Goal: Complete application form: Complete application form

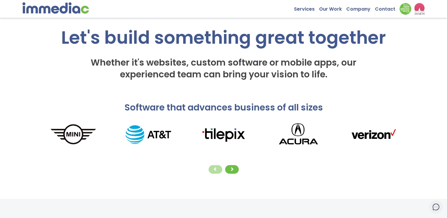
scroll to position [30, 0]
click at [236, 171] on div at bounding box center [232, 169] width 14 height 9
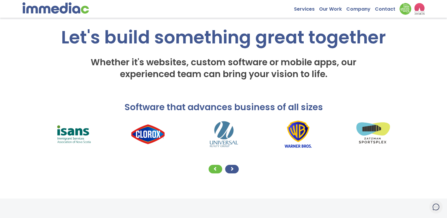
click at [234, 170] on div at bounding box center [232, 169] width 14 height 9
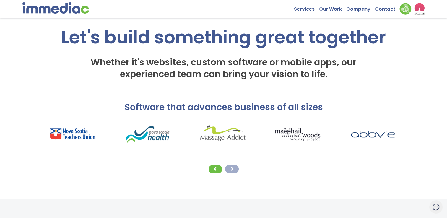
click at [234, 170] on span at bounding box center [232, 169] width 4 height 4
click at [233, 170] on span at bounding box center [232, 169] width 4 height 4
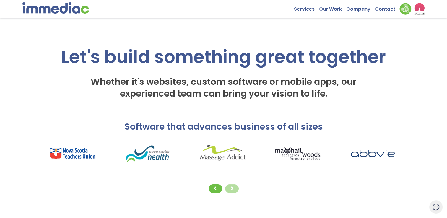
scroll to position [0, 0]
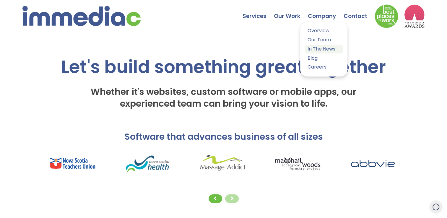
click at [317, 50] on link "In The News" at bounding box center [323, 49] width 38 height 9
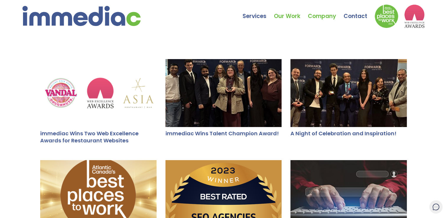
click at [284, 16] on link "Our Work" at bounding box center [291, 11] width 34 height 21
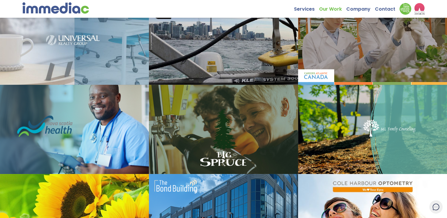
scroll to position [101, 0]
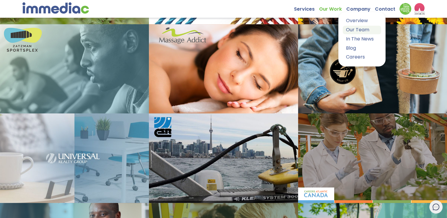
click at [356, 32] on link "Our Team" at bounding box center [362, 30] width 38 height 9
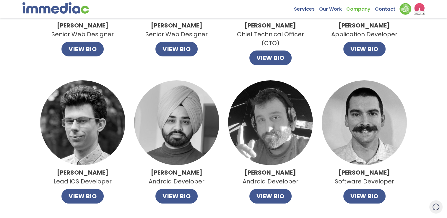
scroll to position [132, 0]
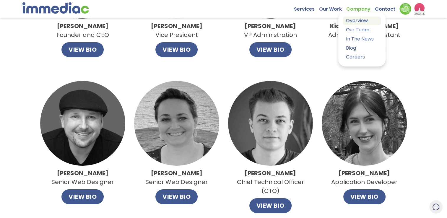
click at [356, 19] on link "Overview" at bounding box center [362, 21] width 38 height 9
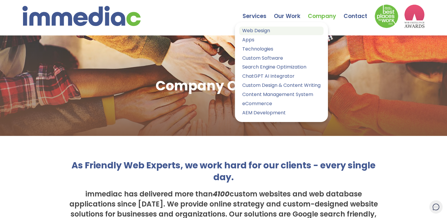
click at [256, 33] on link "Web Design" at bounding box center [281, 31] width 84 height 9
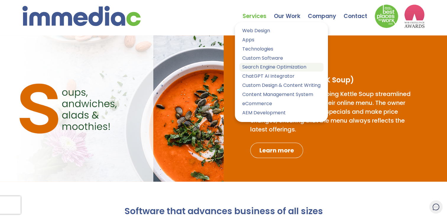
click at [258, 67] on link "Search Engine Optimization" at bounding box center [281, 67] width 84 height 9
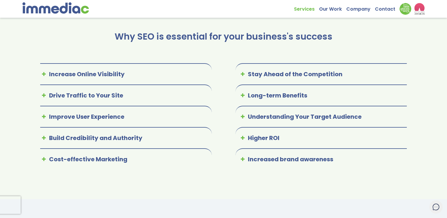
scroll to position [295, 0]
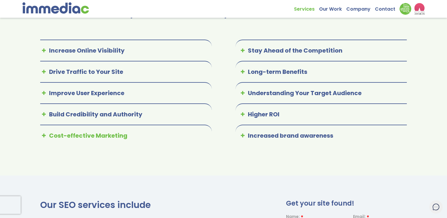
click at [100, 139] on p "Cost-effective Marketing" at bounding box center [123, 135] width 167 height 9
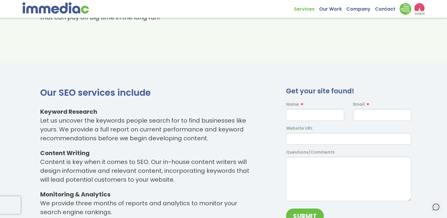
scroll to position [502, 0]
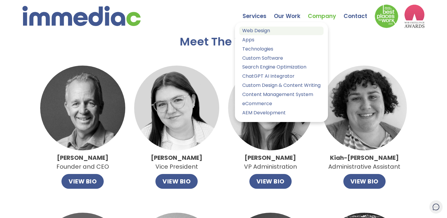
click at [257, 31] on link "Web Design" at bounding box center [281, 31] width 84 height 9
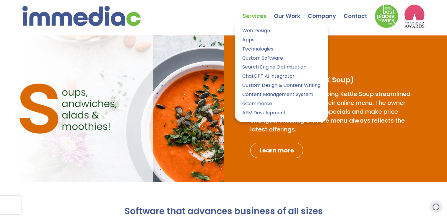
click at [253, 18] on link "Services" at bounding box center [257, 11] width 31 height 21
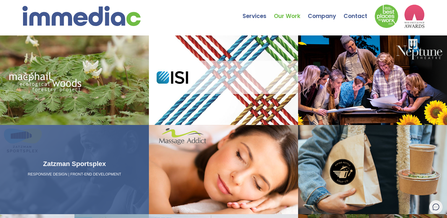
scroll to position [11, 0]
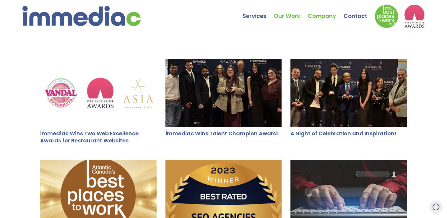
click at [291, 17] on link "Our Work" at bounding box center [291, 11] width 34 height 21
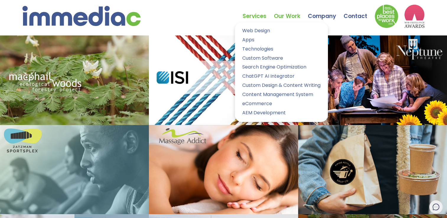
click at [256, 15] on link "Services" at bounding box center [257, 11] width 31 height 21
click at [253, 30] on link "Web Design" at bounding box center [281, 31] width 84 height 9
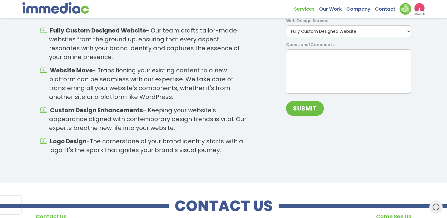
scroll to position [807, 0]
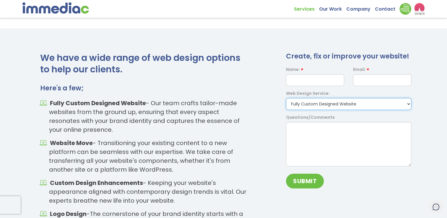
click at [316, 105] on select "Fully Custom Designed Website Website Move Website Refresh Logo Design Other" at bounding box center [348, 104] width 125 height 12
click at [254, 125] on div "We have a wide range of web design options to help our clients. Here's a few; F…" at bounding box center [145, 142] width 219 height 180
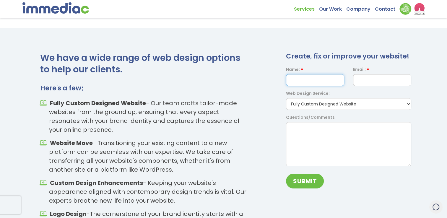
click at [296, 82] on input "text" at bounding box center [315, 80] width 58 height 12
type input "[PERSON_NAME]"
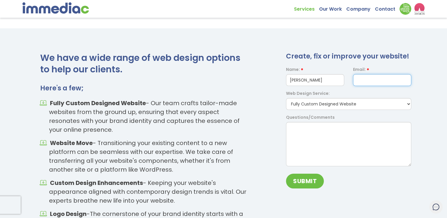
click at [362, 80] on input "email" at bounding box center [382, 80] width 58 height 12
type input "[EMAIL_ADDRESS][DOMAIN_NAME]"
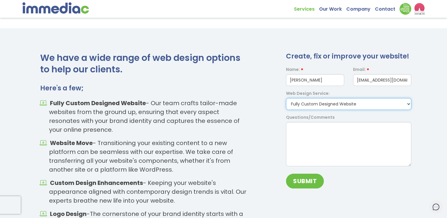
click at [334, 100] on select "Fully Custom Designed Website Website Move Website Refresh Logo Design Other" at bounding box center [348, 104] width 125 height 12
select select "Website Refresh"
click at [286, 98] on select "Fully Custom Designed Website Website Move Website Refresh Logo Design Other" at bounding box center [348, 104] width 125 height 12
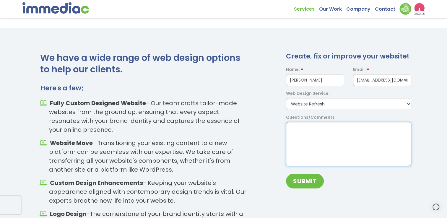
click at [302, 131] on textarea at bounding box center [348, 144] width 125 height 44
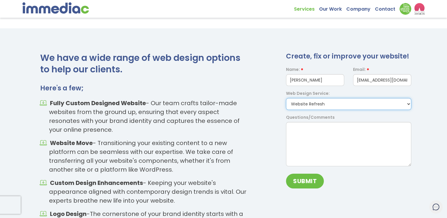
drag, startPoint x: 328, startPoint y: 106, endPoint x: 289, endPoint y: 106, distance: 39.6
click at [288, 106] on select "Fully Custom Designed Website Website Move Website Refresh Logo Design Other" at bounding box center [348, 104] width 125 height 12
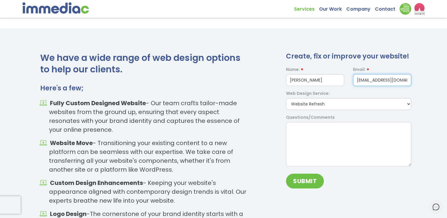
click at [376, 84] on input "[EMAIL_ADDRESS][DOMAIN_NAME]" at bounding box center [382, 80] width 58 height 12
drag, startPoint x: 410, startPoint y: 81, endPoint x: 311, endPoint y: 84, distance: 98.7
click at [311, 84] on form "Name: Elie Azzi Email: info.procarephysio@gmail.com Web Design Service: Fully C…" at bounding box center [348, 129] width 134 height 126
type input "il.com"
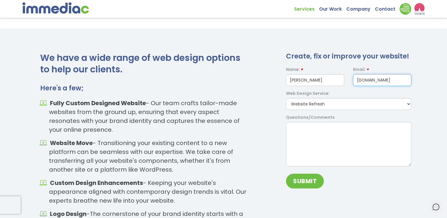
drag, startPoint x: 353, startPoint y: 81, endPoint x: 274, endPoint y: 82, distance: 79.2
click at [282, 82] on form "Name: Elie Azzi Email: il.com Web Design Service: Fully Custom Designed Website…" at bounding box center [348, 129] width 134 height 126
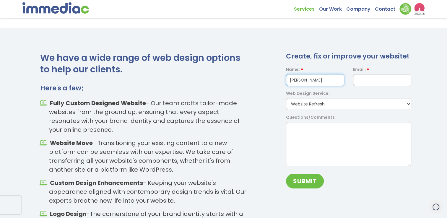
drag, startPoint x: 323, startPoint y: 79, endPoint x: 118, endPoint y: 68, distance: 205.2
click at [185, 87] on div "We have a wide range of web design options to help our clients. Here's a few; F…" at bounding box center [223, 142] width 447 height 180
